Goal: Share content: Share content

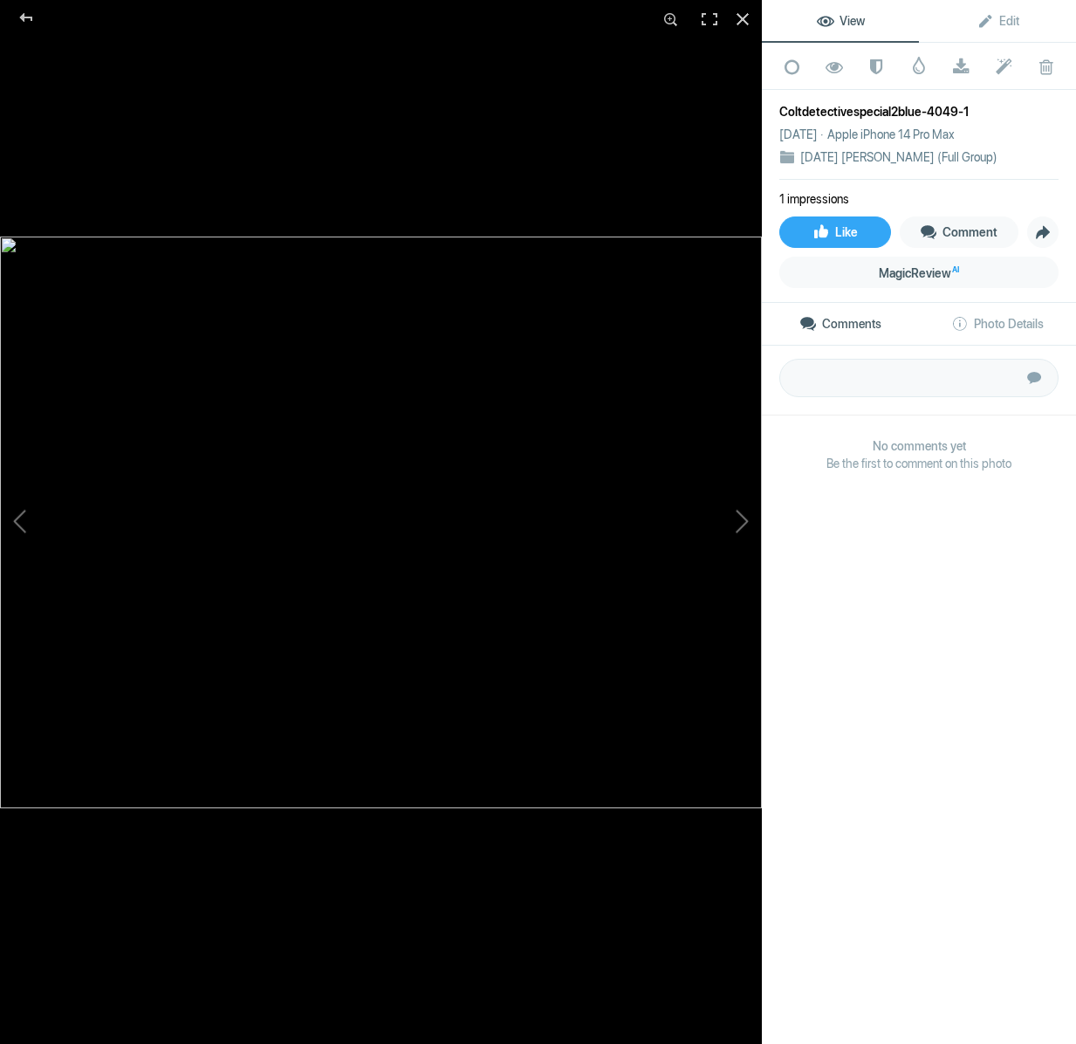
scroll to position [1905, 0]
click at [26, 25] on div at bounding box center [26, 17] width 63 height 35
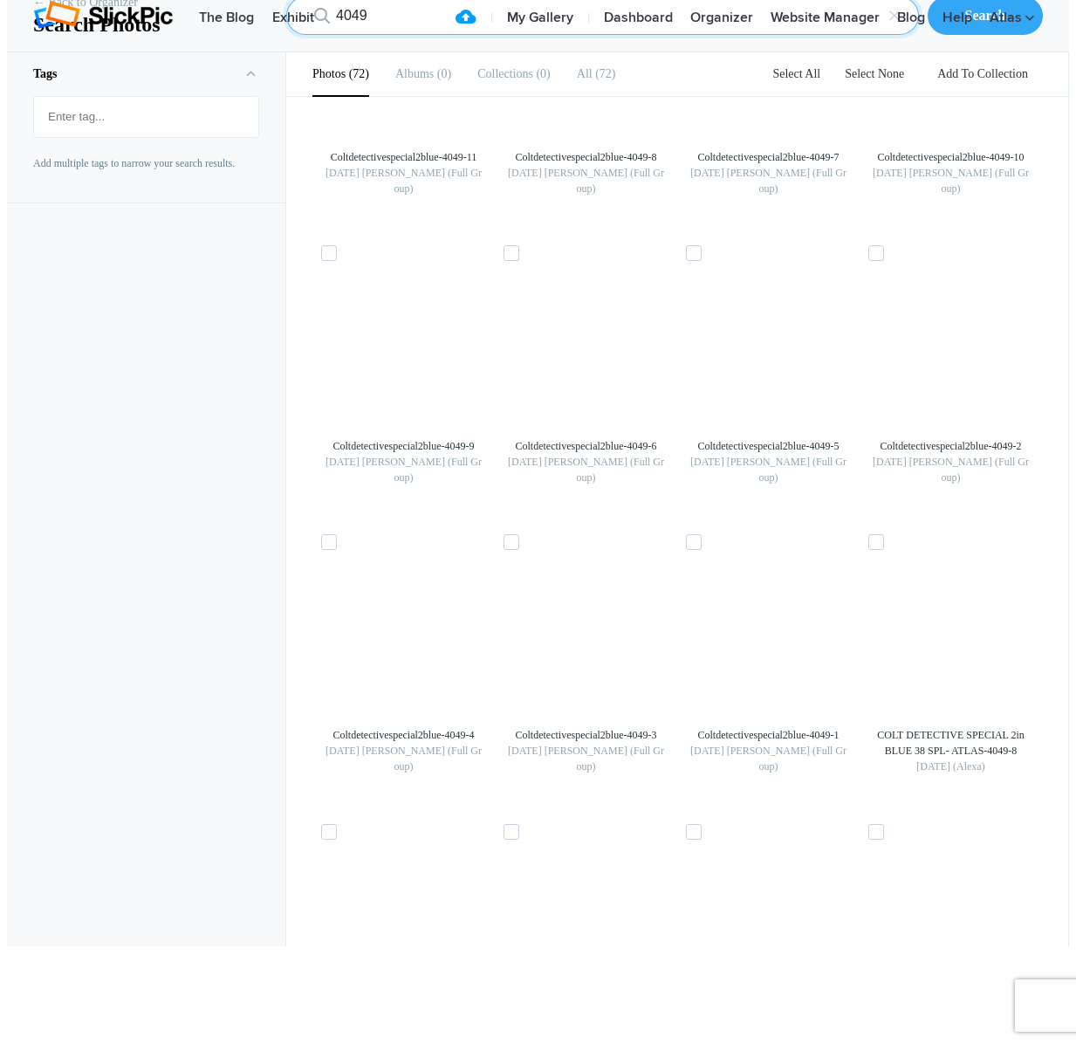
click at [406, 35] on input "4049" at bounding box center [602, 16] width 633 height 38
drag, startPoint x: 406, startPoint y: 127, endPoint x: 397, endPoint y: 126, distance: 8.9
click at [405, 35] on input "4049" at bounding box center [602, 16] width 633 height 38
type input "11395"
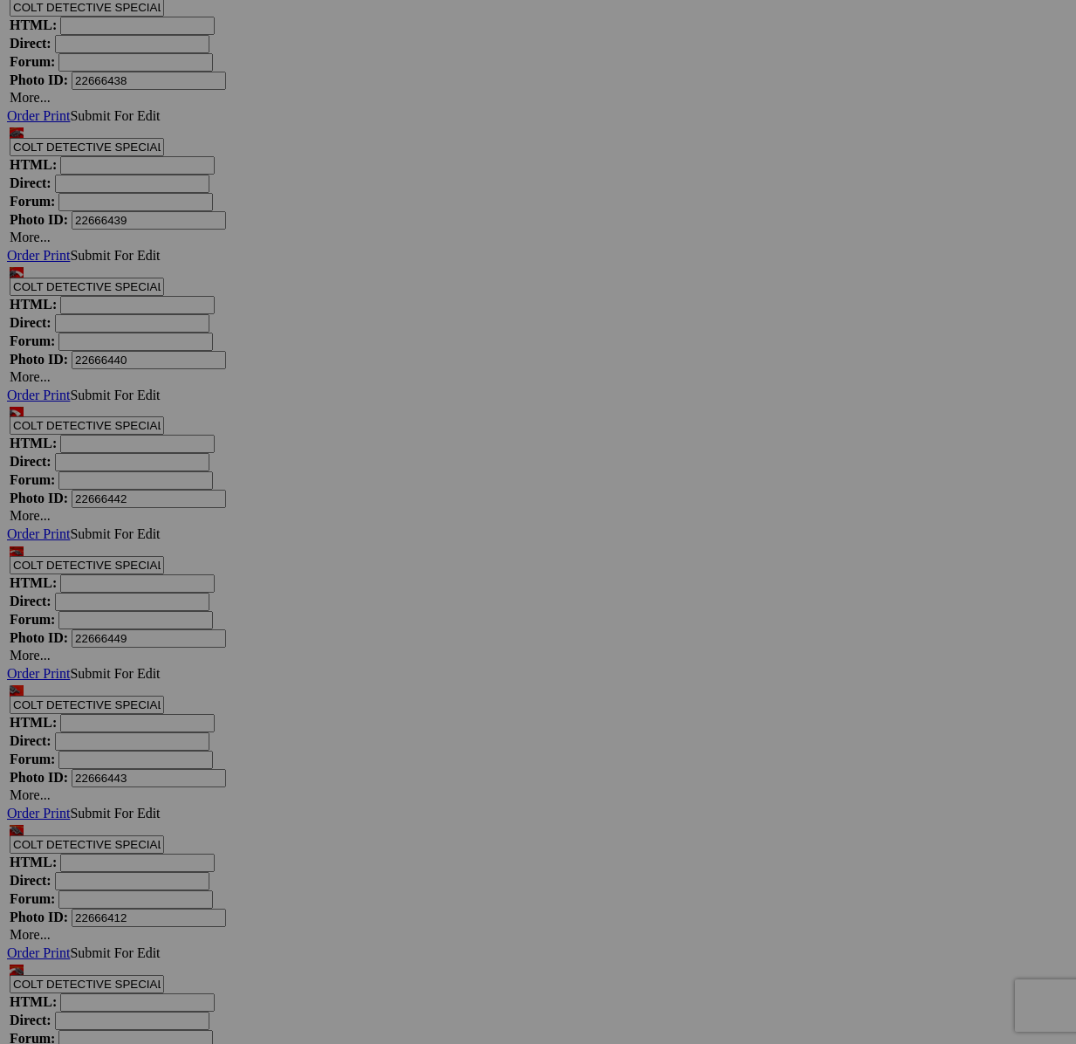
scroll to position [9245, 0]
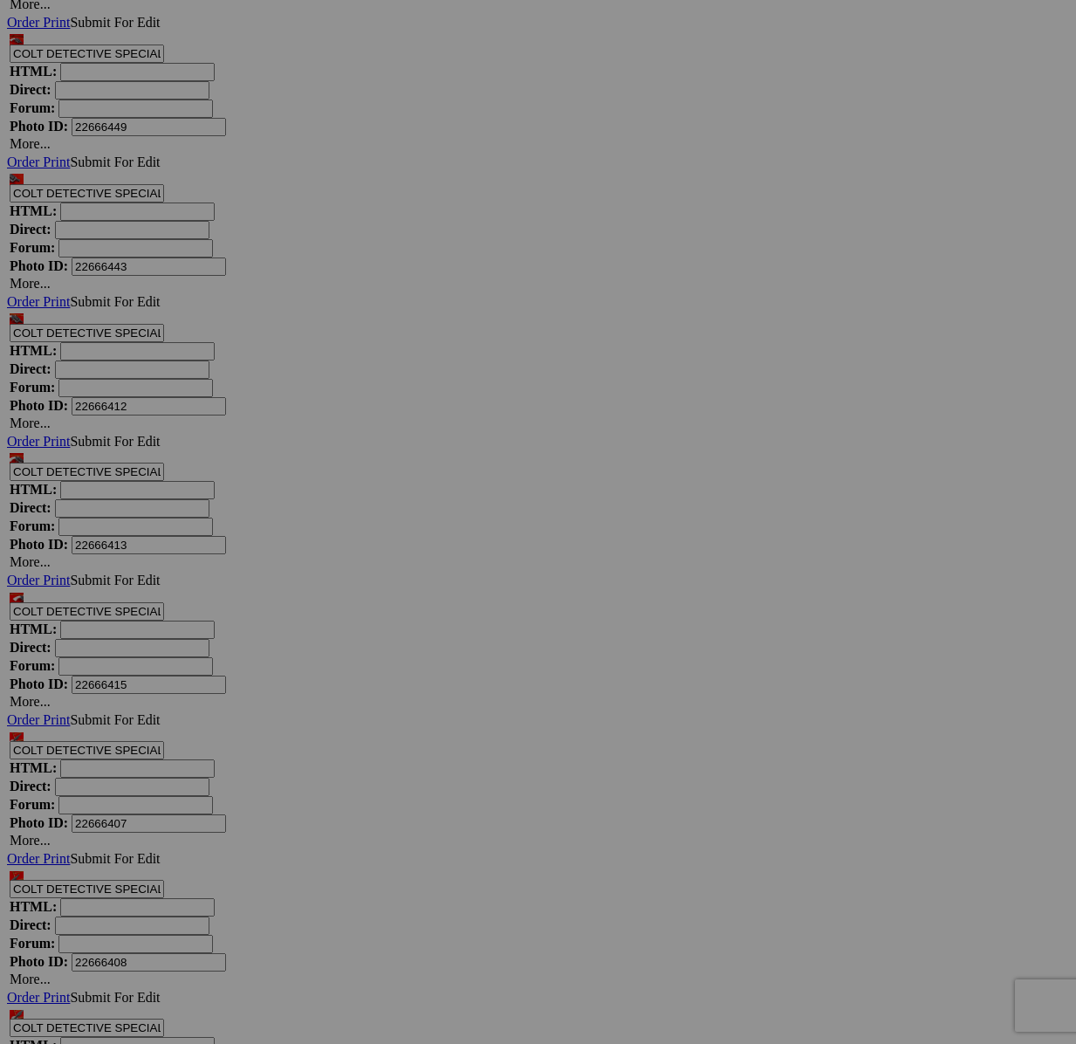
scroll to position [7699, 0]
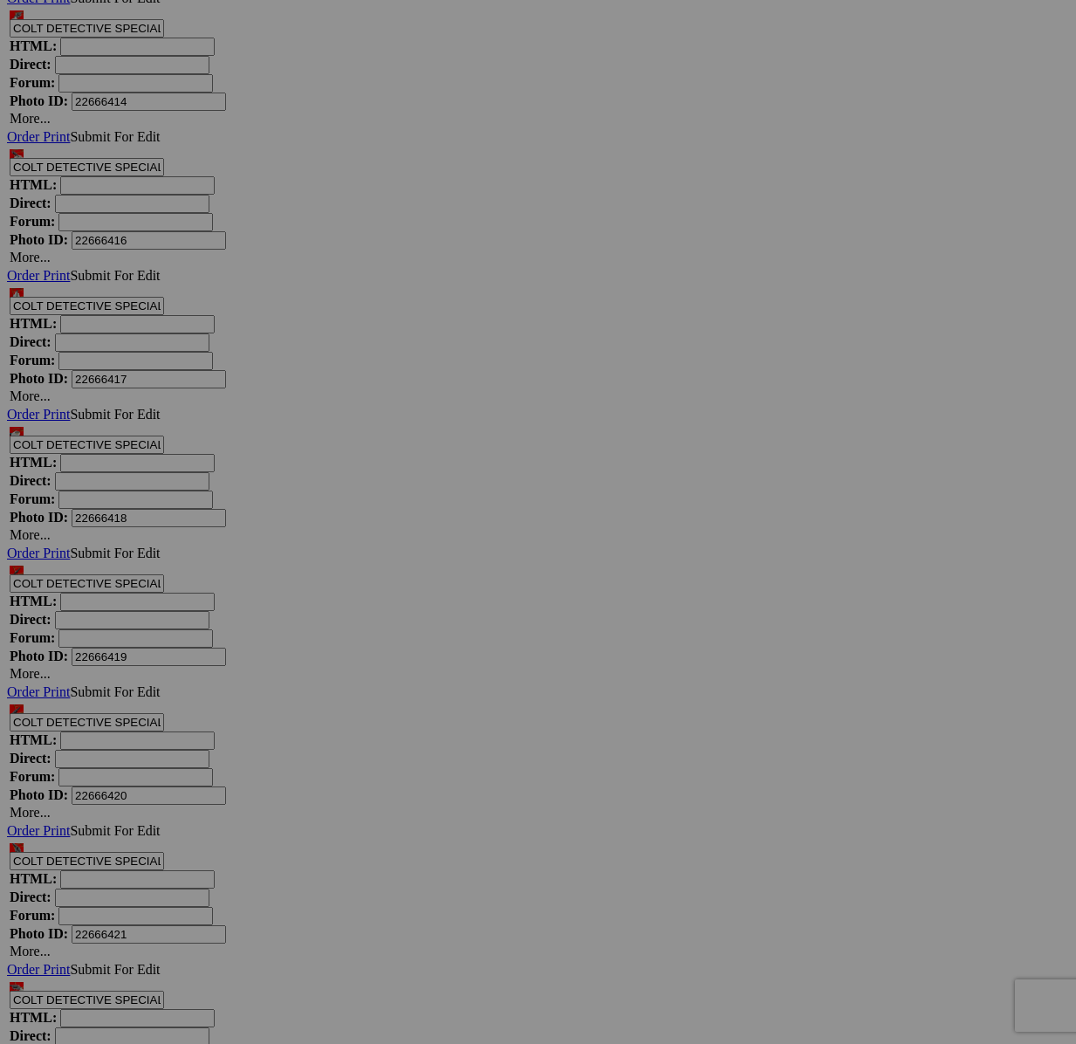
scroll to position [8750, 0]
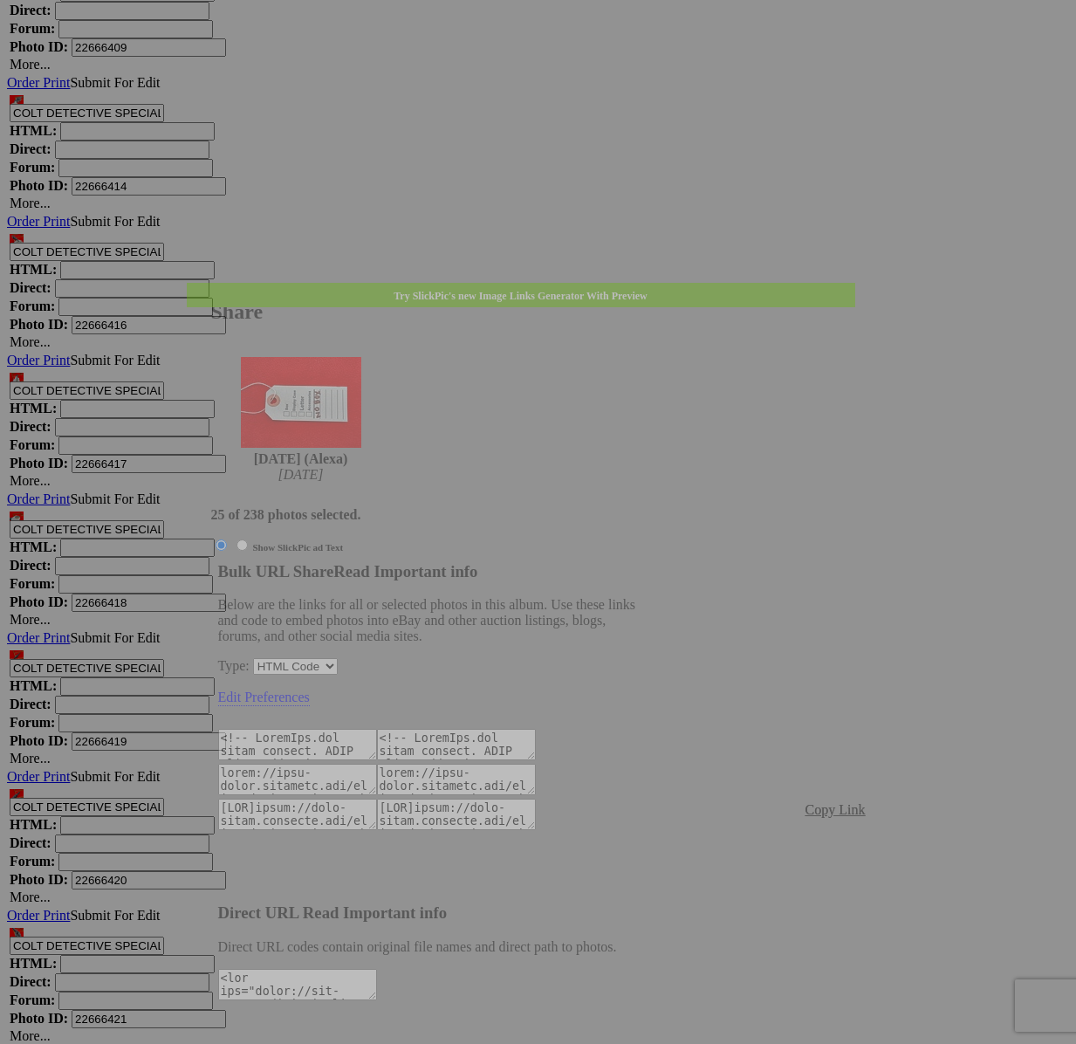
type textarea "<!-- SlickPic.com image hosting. HTML Bulk Share code Starts Here --> <div styl…"
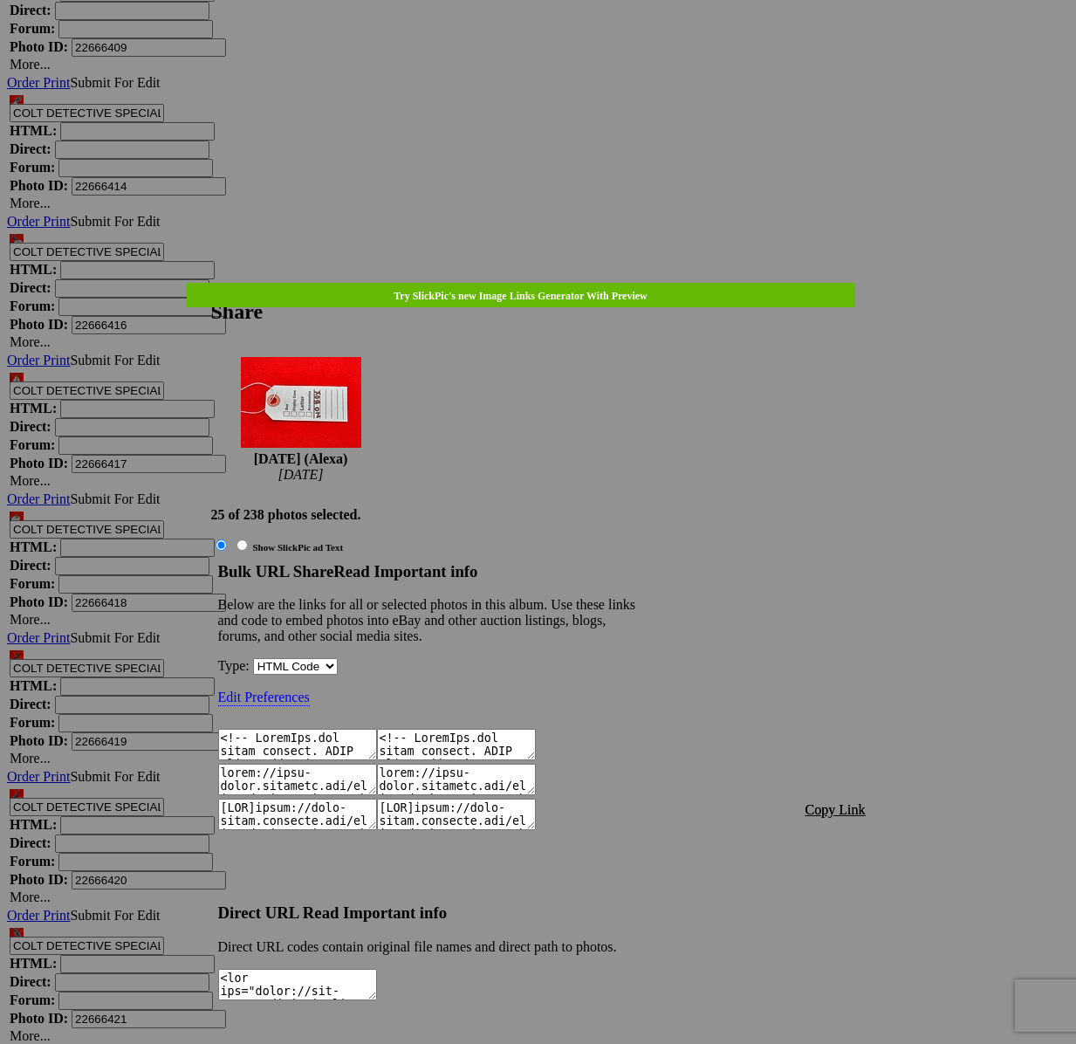
click at [841, 802] on span "Copy Link" at bounding box center [836, 809] width 60 height 15
click at [560, 53] on div at bounding box center [538, 522] width 1076 height 1044
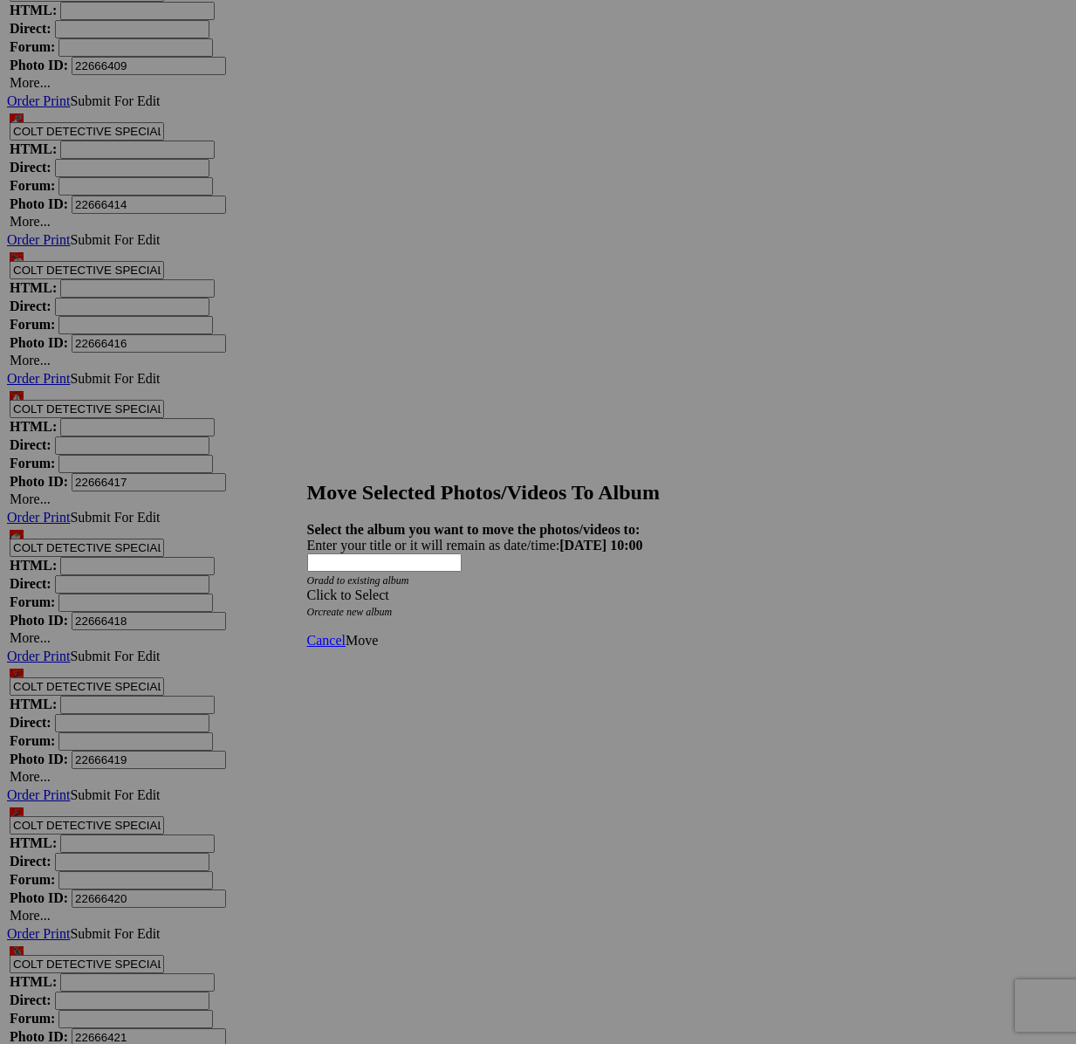
click at [547, 588] on div "Click to Select" at bounding box center [538, 596] width 463 height 16
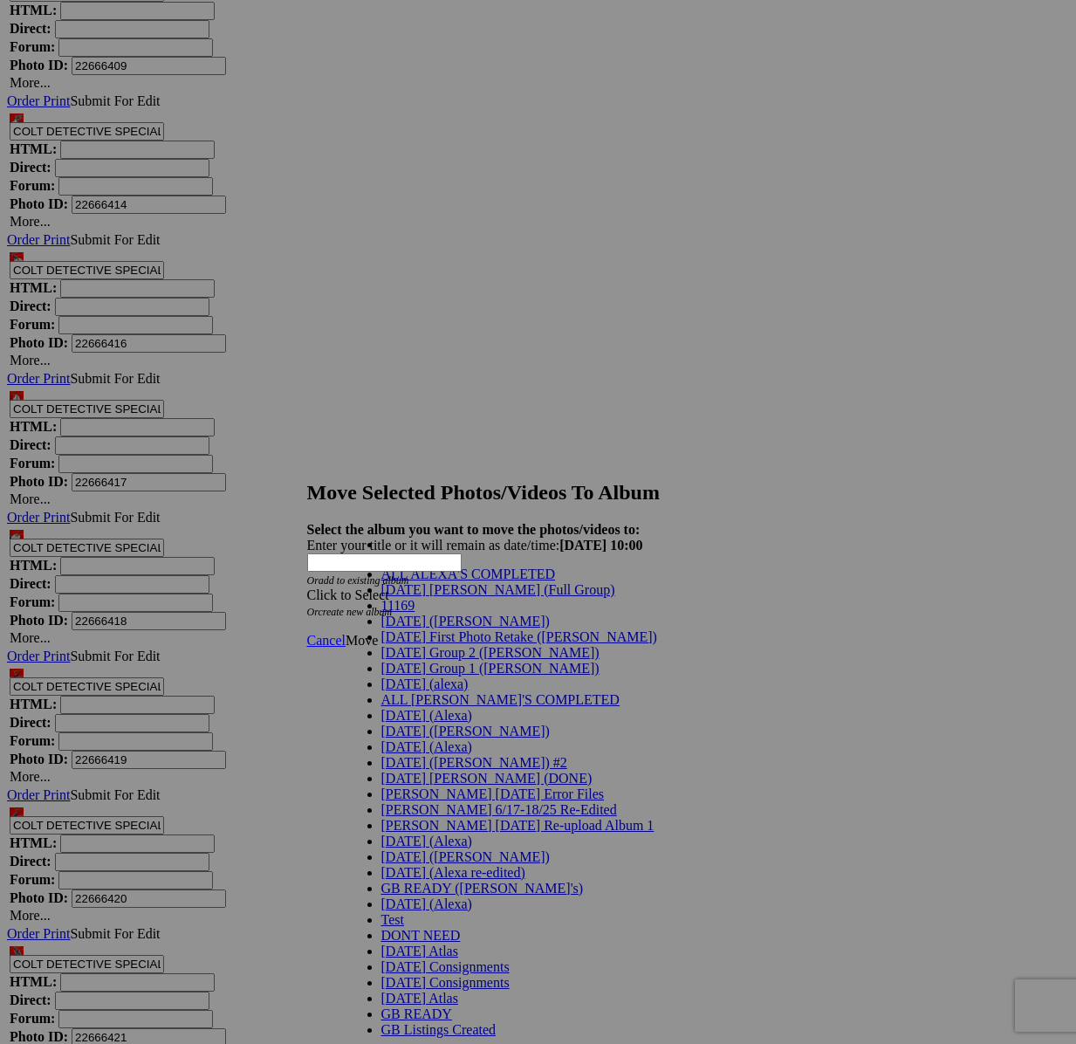
scroll to position [179, 0]
click at [457, 739] on link "[DATE] (Alexa)" at bounding box center [427, 746] width 91 height 15
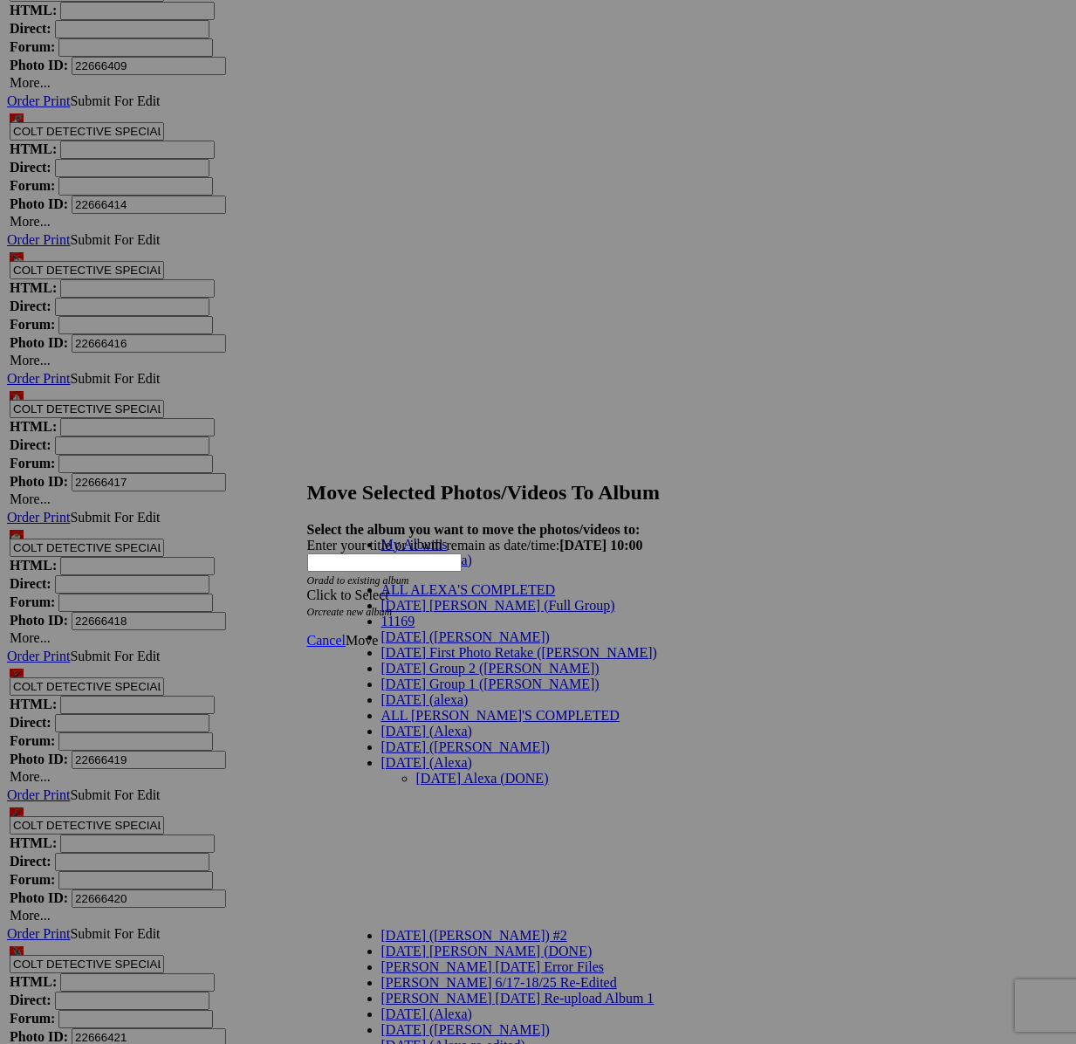
click at [469, 771] on link "[DATE] Alexa (DONE)" at bounding box center [482, 778] width 133 height 15
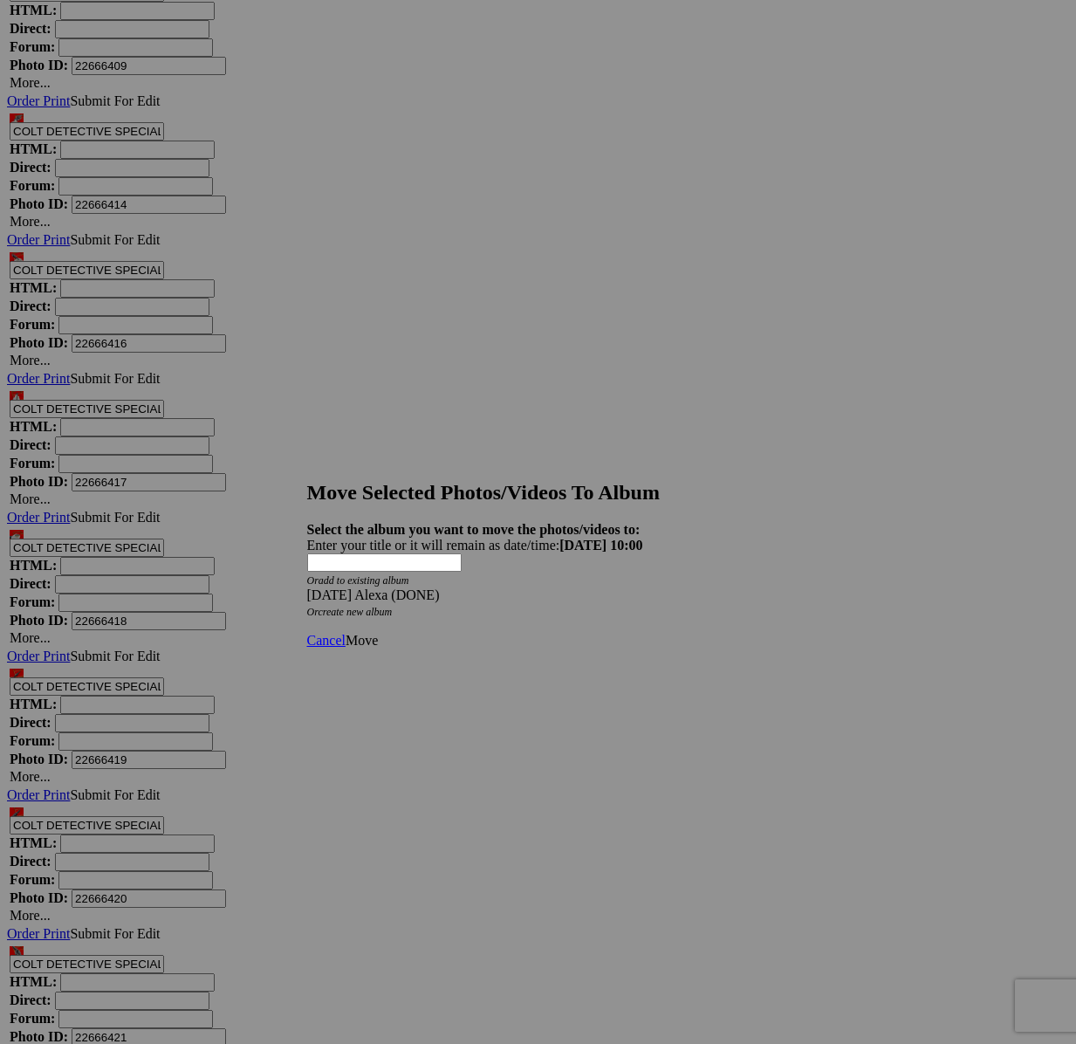
click at [378, 633] on span "Move" at bounding box center [362, 640] width 32 height 15
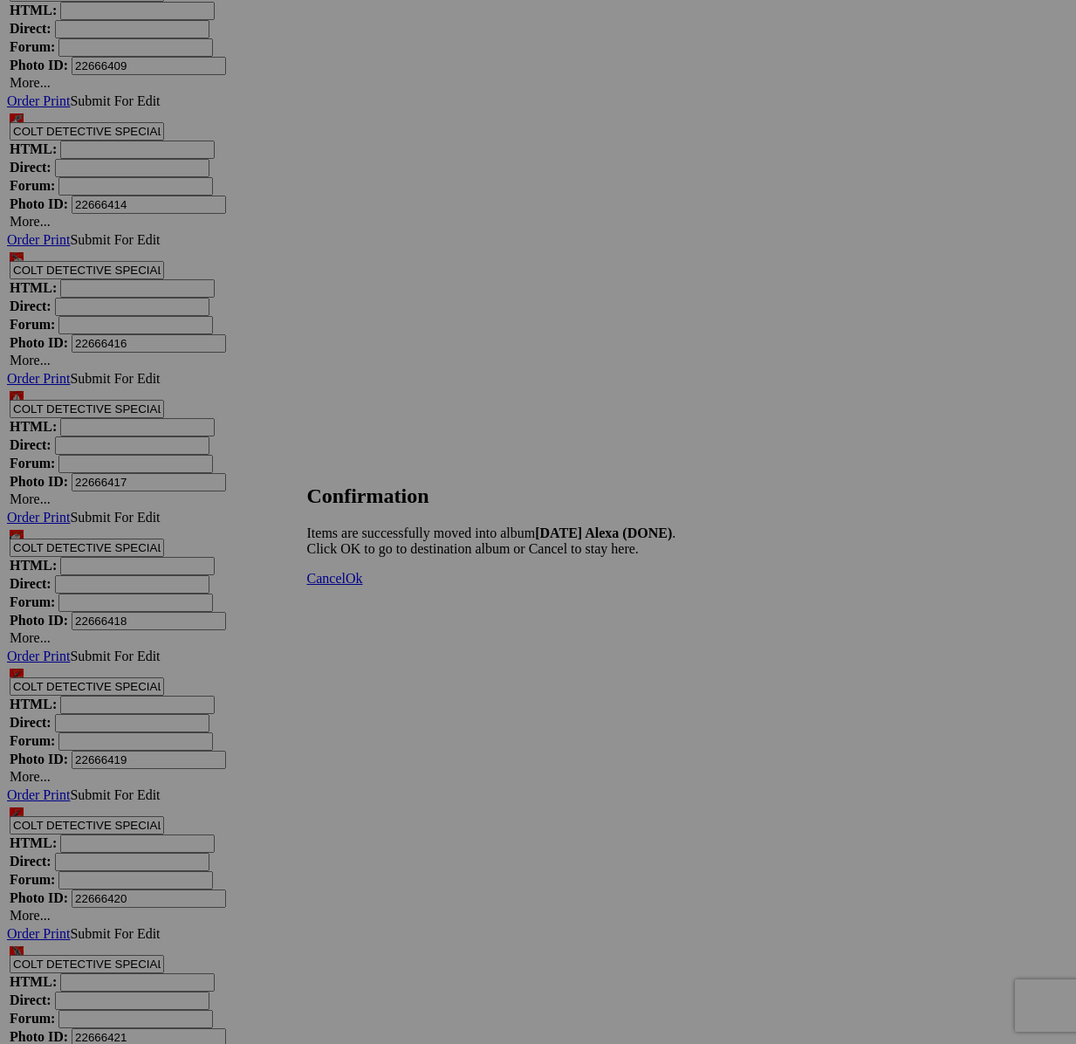
click at [346, 586] on span "Cancel" at bounding box center [326, 578] width 38 height 15
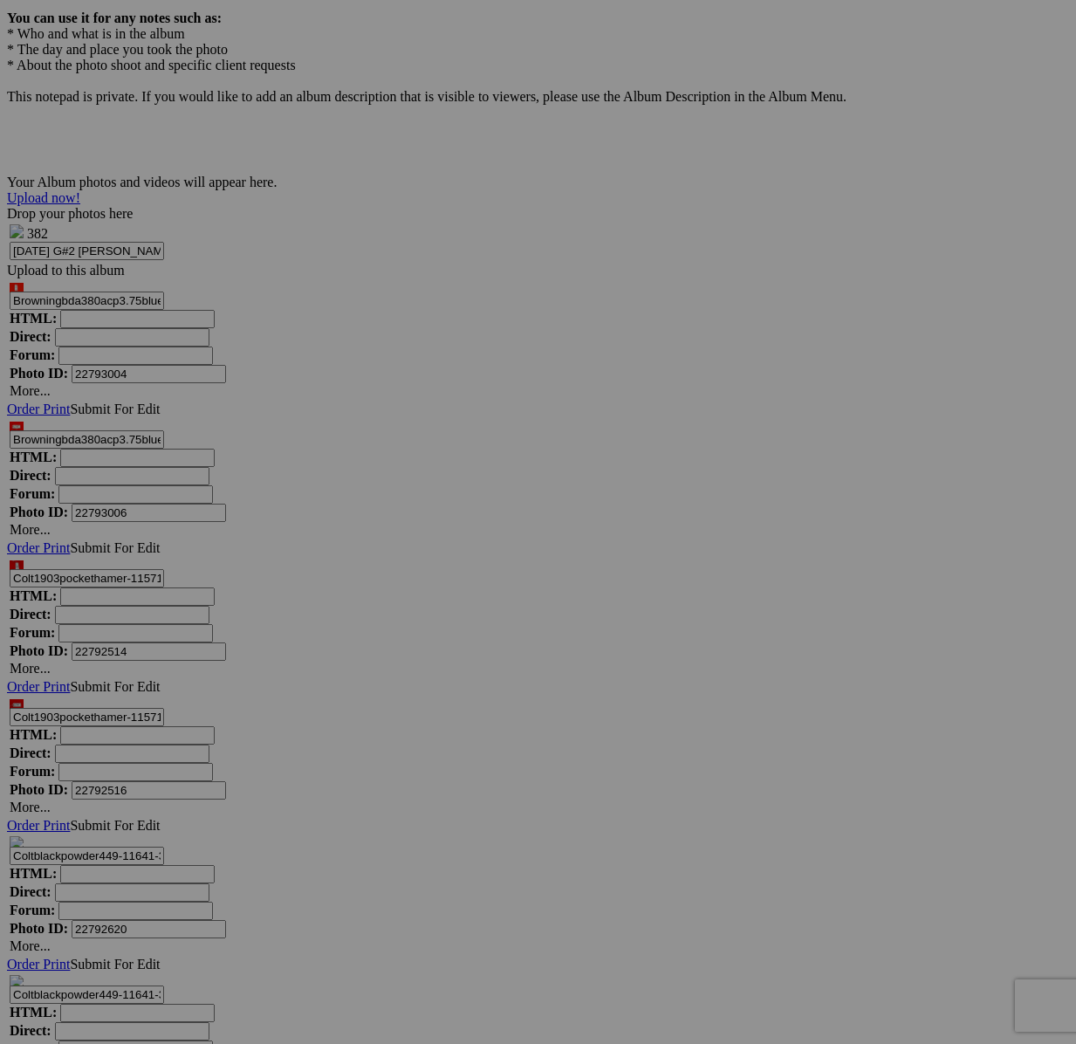
scroll to position [5640, 0]
